Goal: Information Seeking & Learning: Learn about a topic

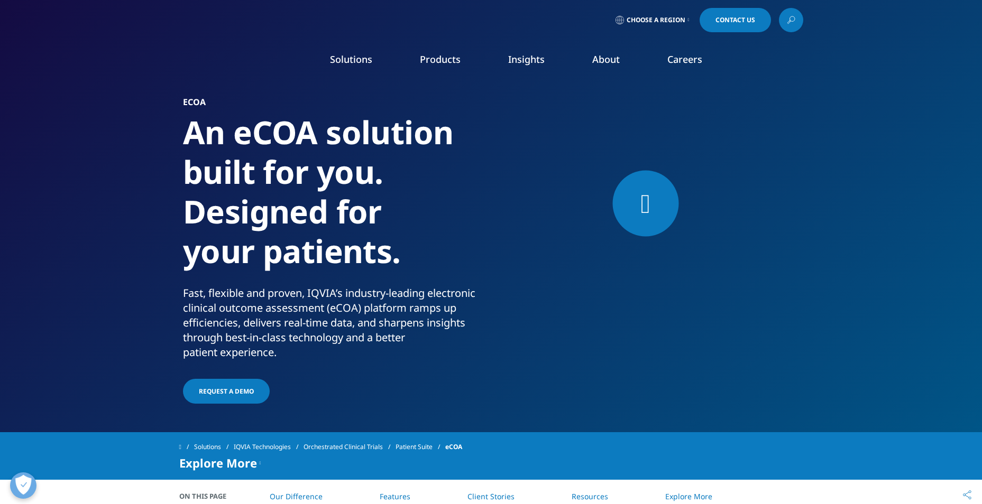
click at [620, 70] on li "About FEATURED INNOVATIONS IQVIA Connected Intelligence™ IQVIA Healthcare-grade…" at bounding box center [605, 70] width 75 height 34
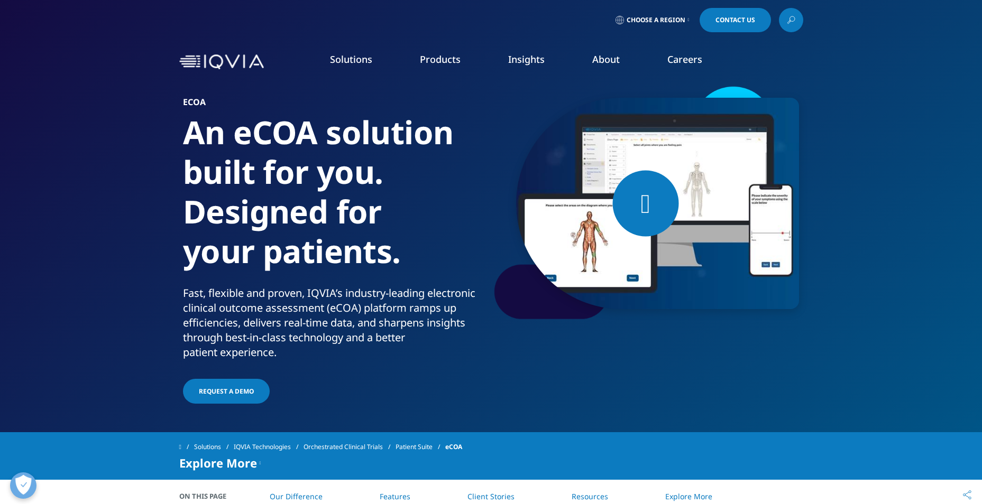
click at [308, 143] on link "Our Story" at bounding box center [396, 142] width 234 height 12
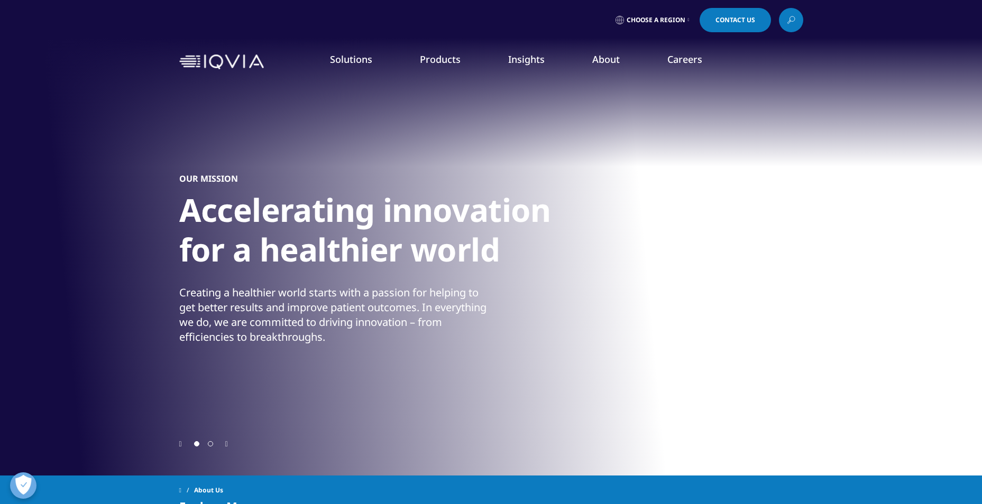
click at [528, 137] on link "News" at bounding box center [630, 142] width 234 height 12
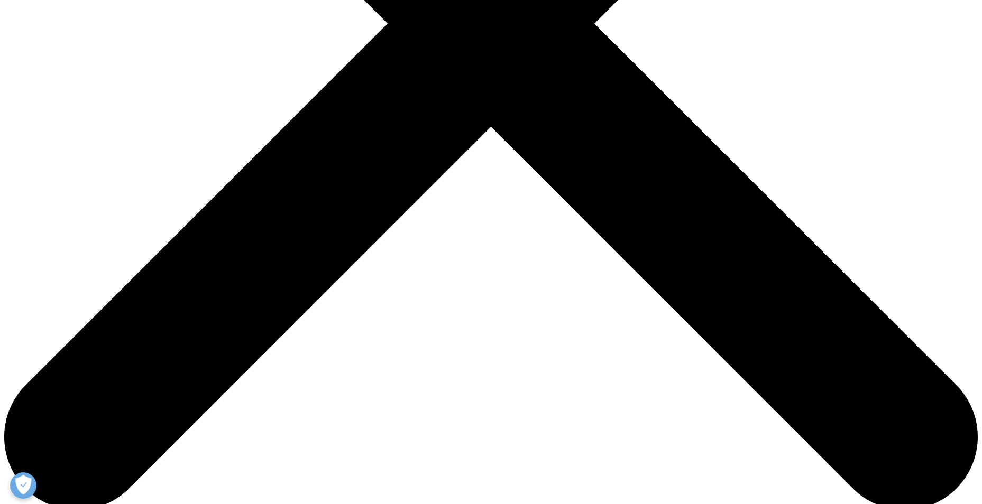
scroll to position [485, 0]
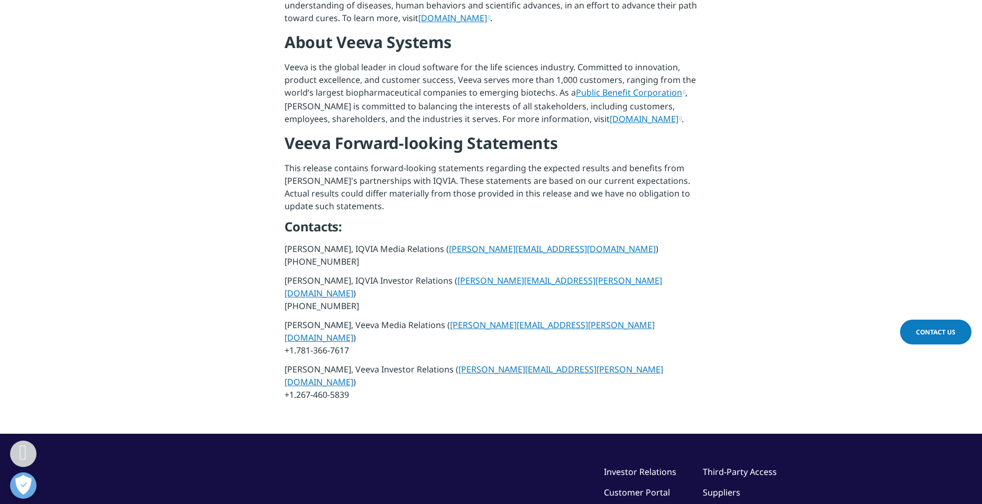
scroll to position [1133, 0]
